Goal: Use online tool/utility

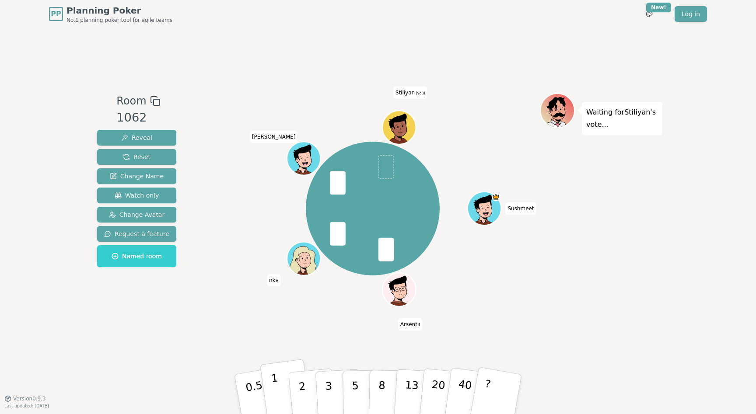
click at [276, 385] on p "1" at bounding box center [276, 396] width 13 height 48
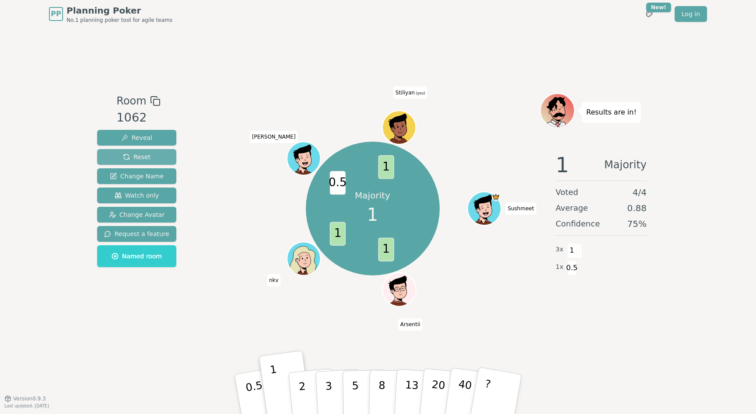
click at [133, 163] on button "Reset" at bounding box center [136, 157] width 79 height 16
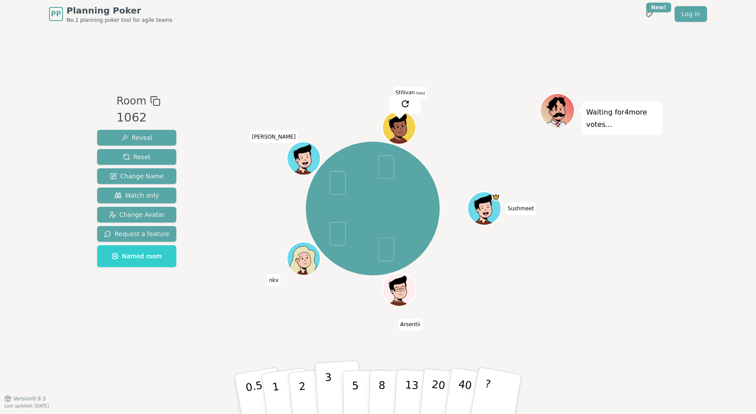
click at [335, 396] on button "3" at bounding box center [339, 395] width 48 height 68
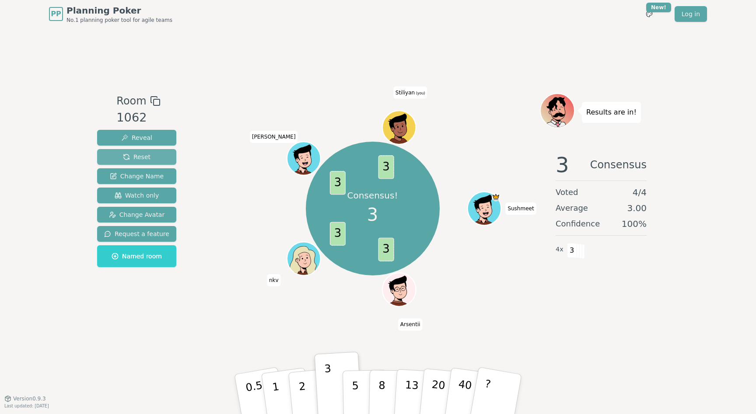
click at [125, 159] on span "Reset" at bounding box center [137, 157] width 28 height 9
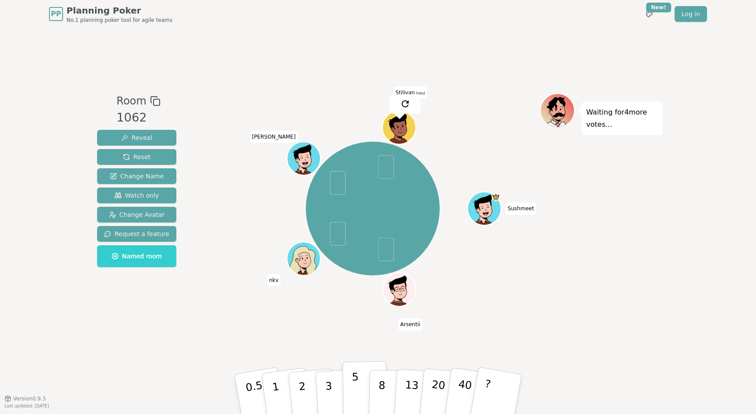
click at [343, 388] on button "5" at bounding box center [365, 394] width 45 height 67
click at [326, 382] on p "3" at bounding box center [330, 396] width 10 height 48
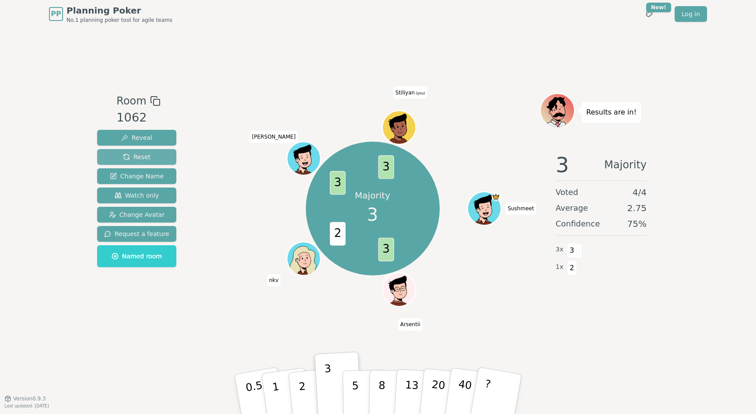
click at [154, 156] on button "Reset" at bounding box center [136, 157] width 79 height 16
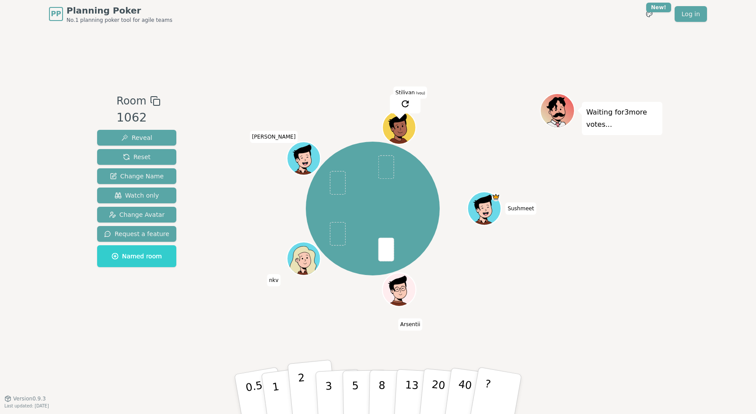
click at [302, 391] on p "2" at bounding box center [303, 396] width 11 height 48
click at [291, 390] on button "2" at bounding box center [312, 395] width 50 height 70
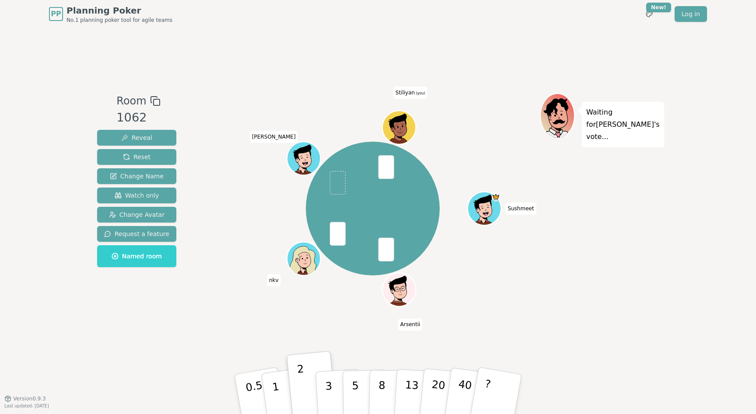
click at [288, 291] on div "Sushmeet Arsentii nkv [PERSON_NAME] (you)" at bounding box center [372, 209] width 335 height 200
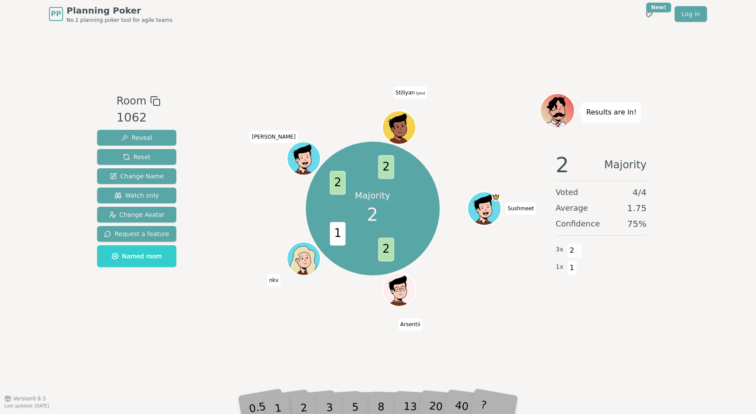
click at [300, 326] on div "Majority 2 2 1 2 2 Sushmeet Arsentii nkv [PERSON_NAME] (you)" at bounding box center [372, 213] width 335 height 241
